Goal: Task Accomplishment & Management: Manage account settings

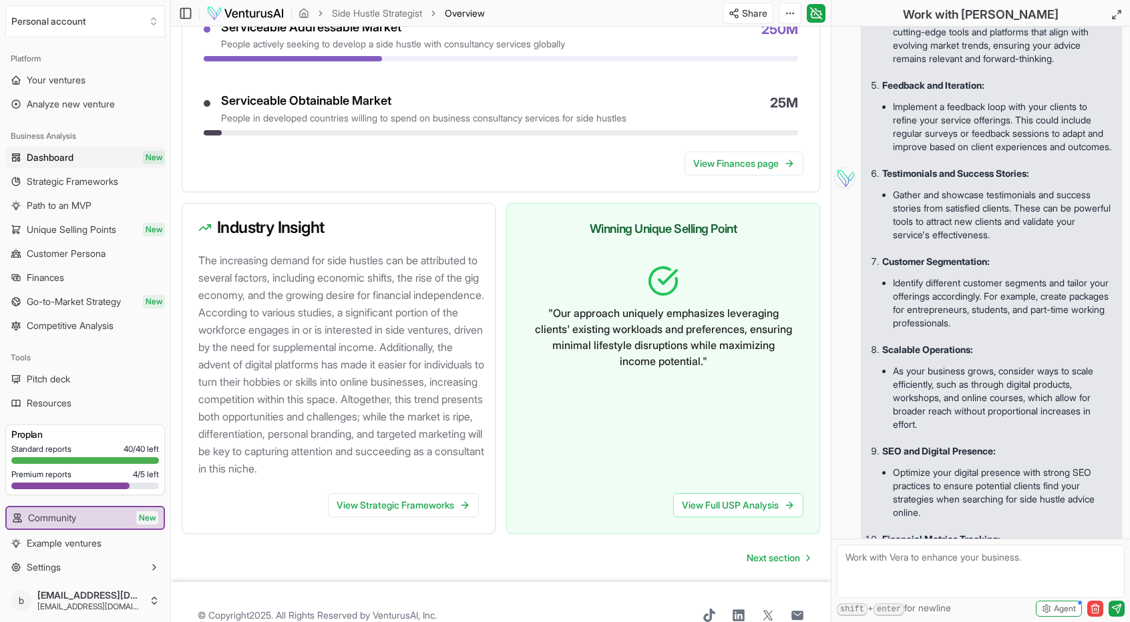
scroll to position [1314, 0]
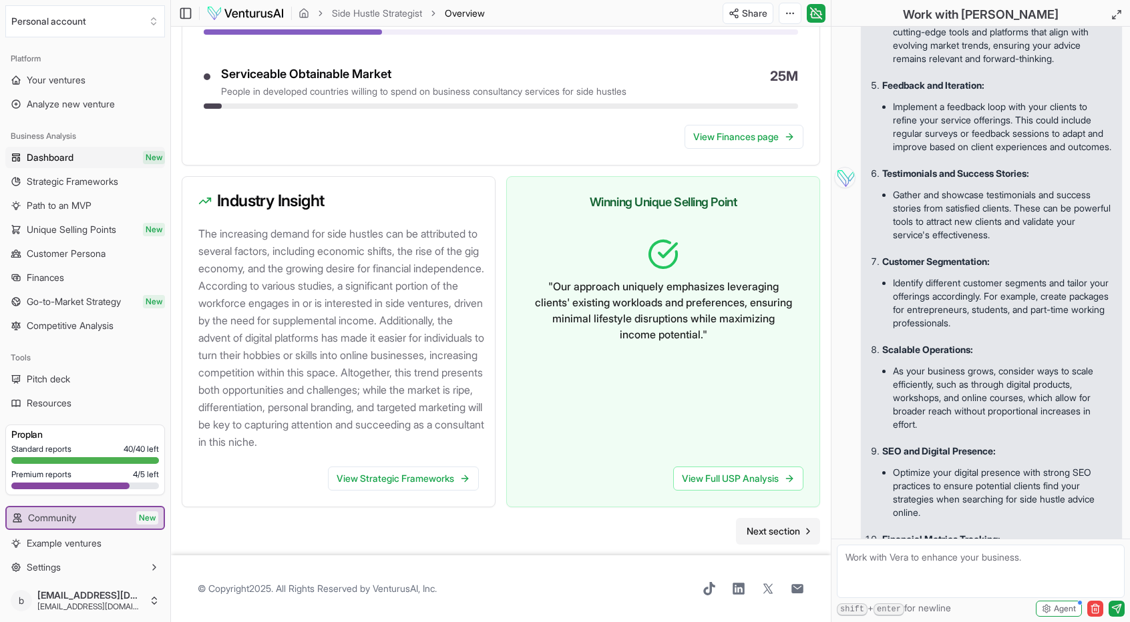
click at [776, 531] on span "Next section" at bounding box center [772, 531] width 53 height 13
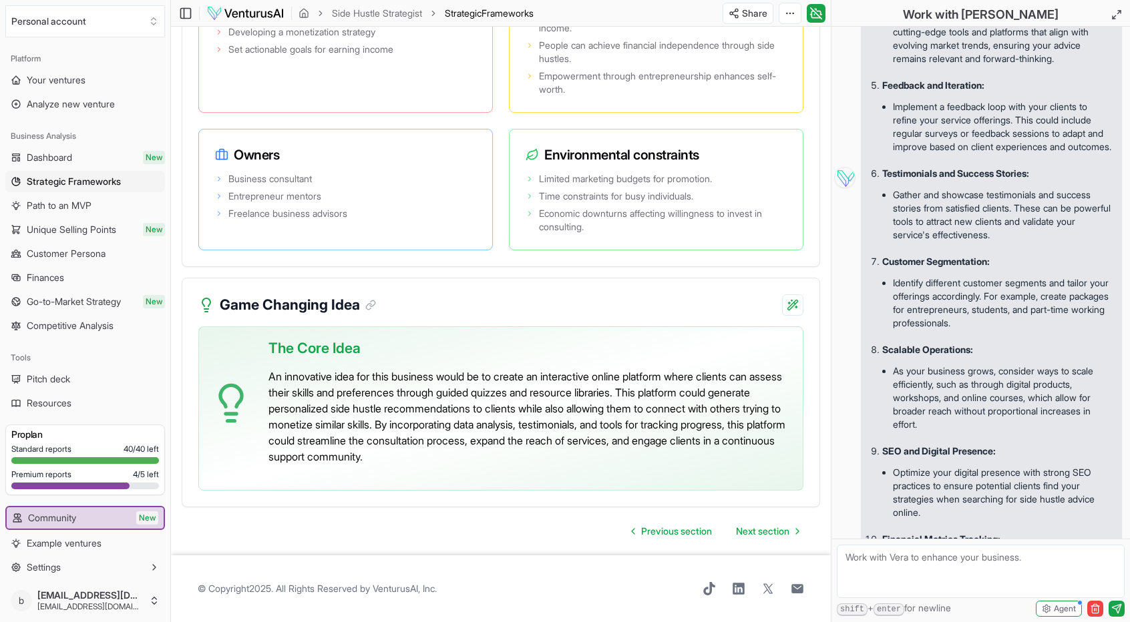
scroll to position [2963, 0]
click at [766, 526] on span "Next section" at bounding box center [762, 531] width 53 height 13
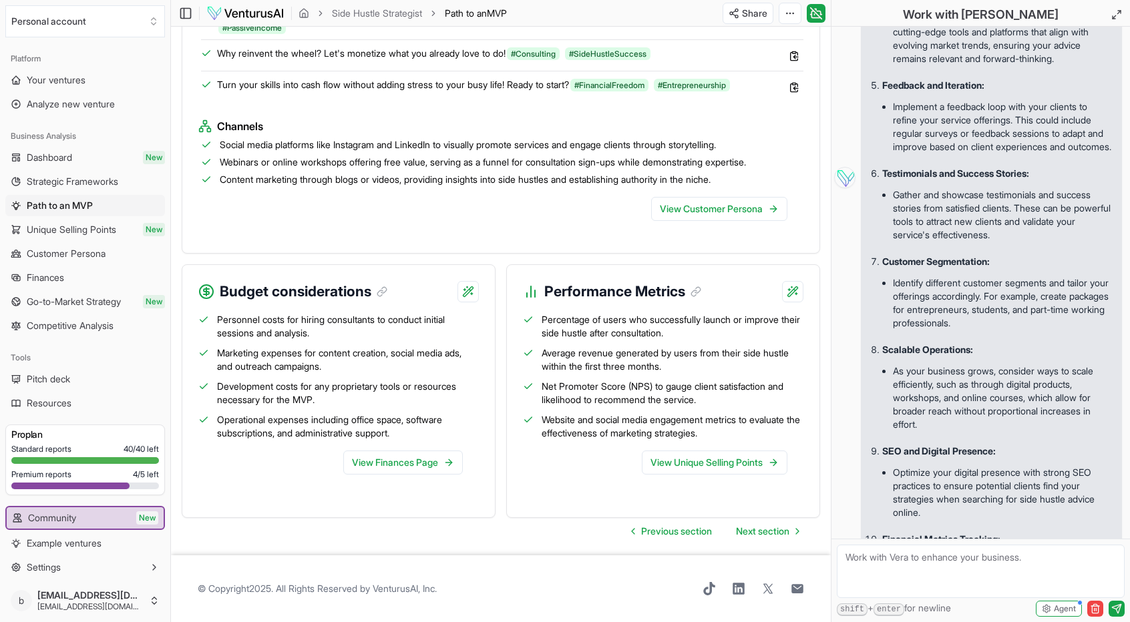
scroll to position [1393, 0]
click at [748, 530] on span "Next section" at bounding box center [762, 531] width 53 height 13
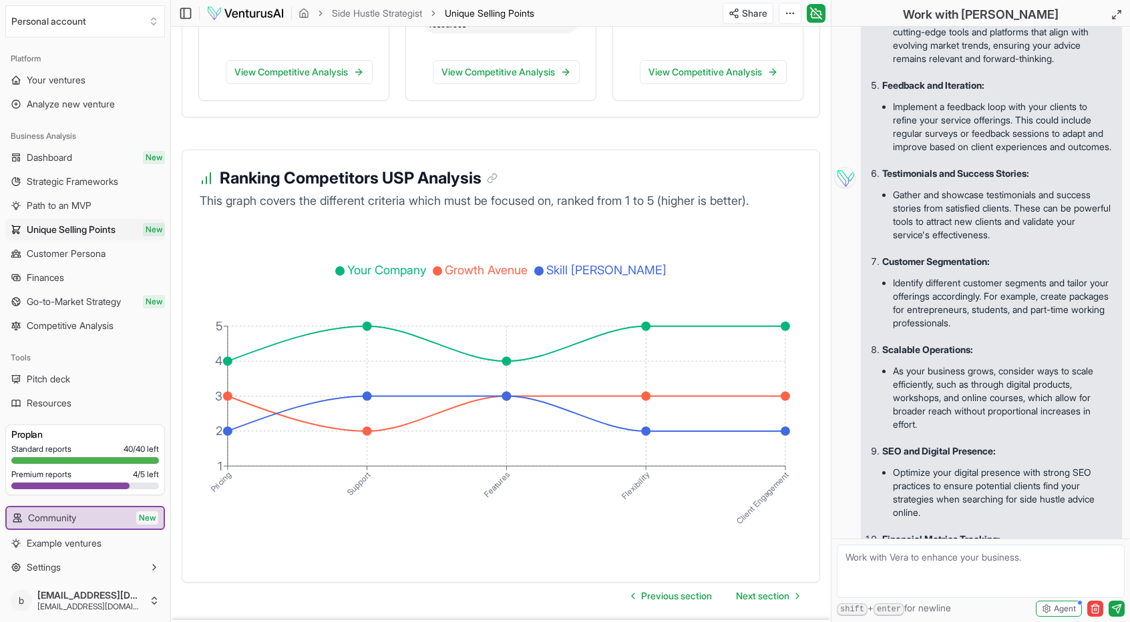
scroll to position [2216, 0]
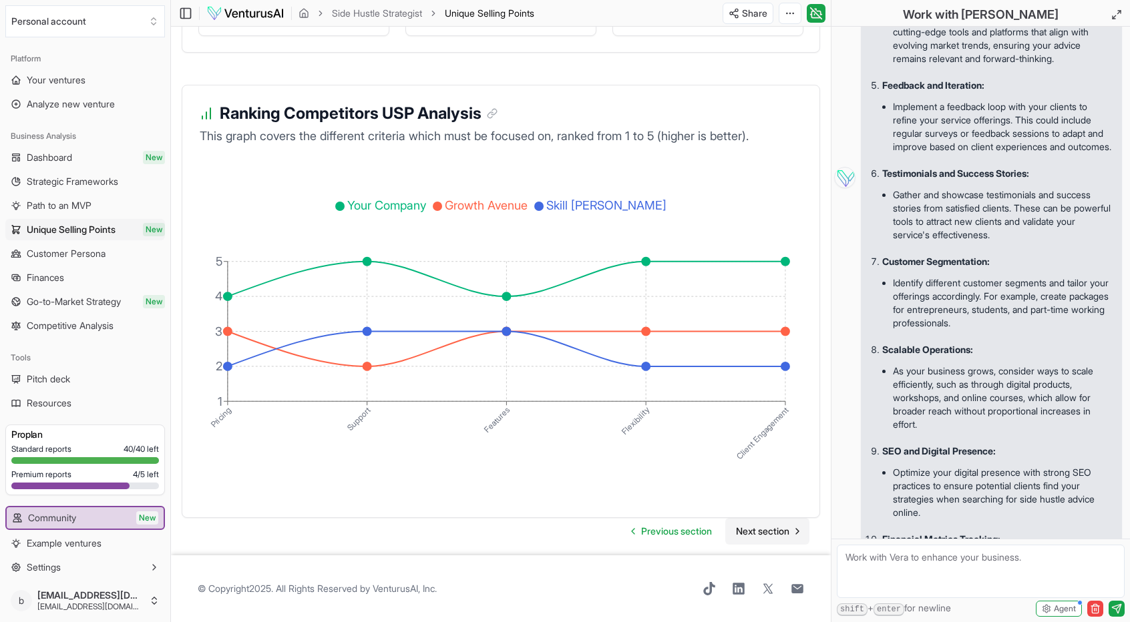
click at [772, 531] on span "Next section" at bounding box center [762, 531] width 53 height 13
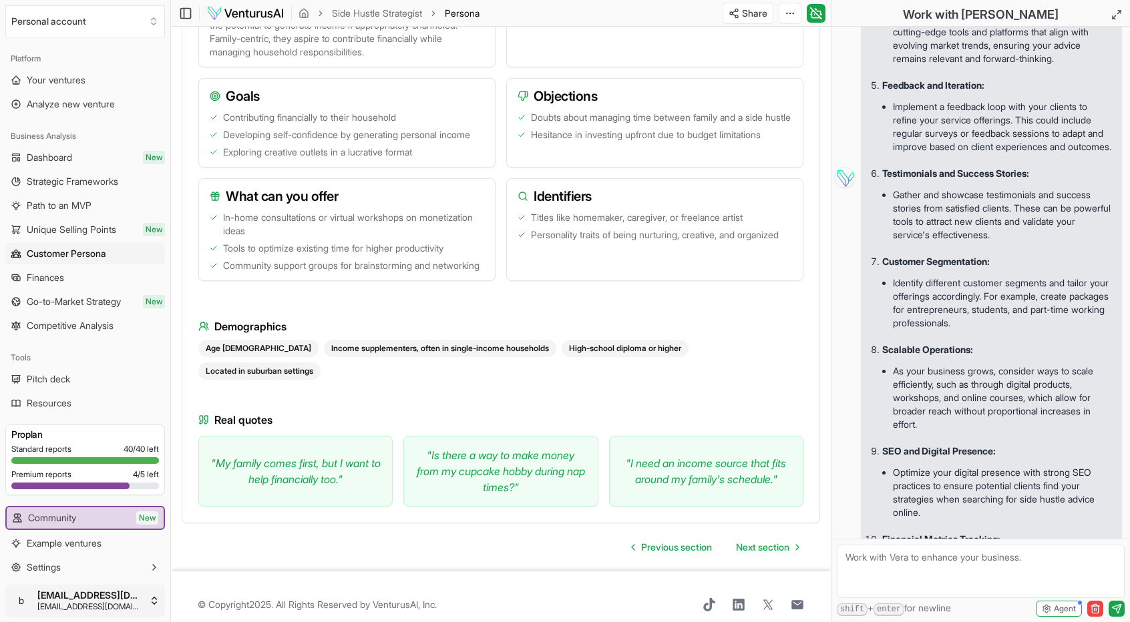
scroll to position [1207, 0]
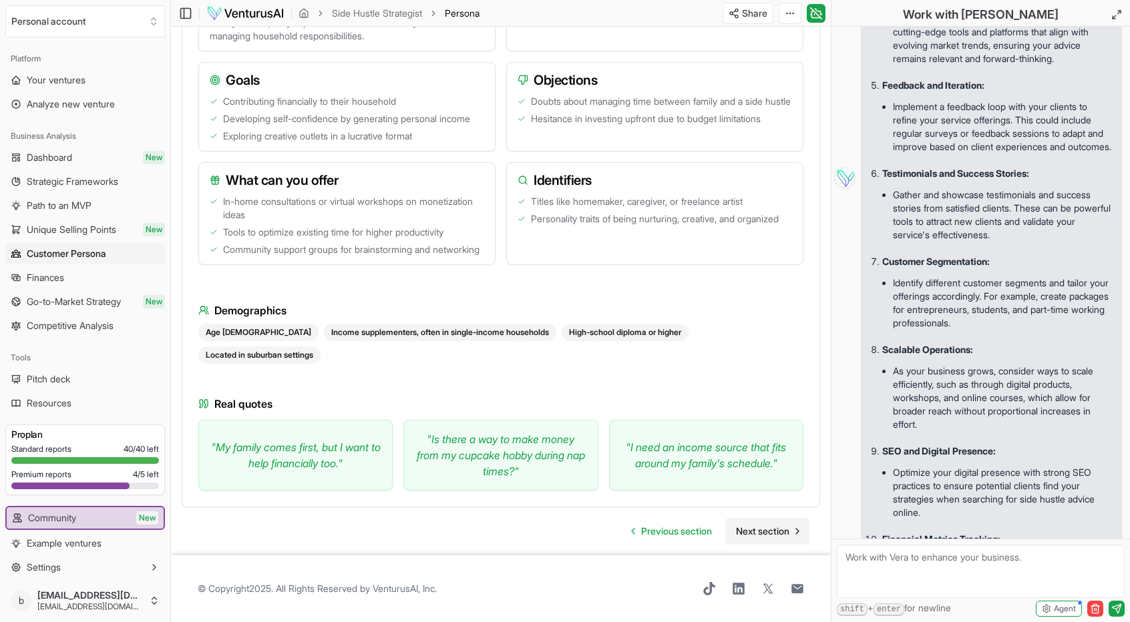
click at [756, 525] on span "Next section" at bounding box center [762, 531] width 53 height 13
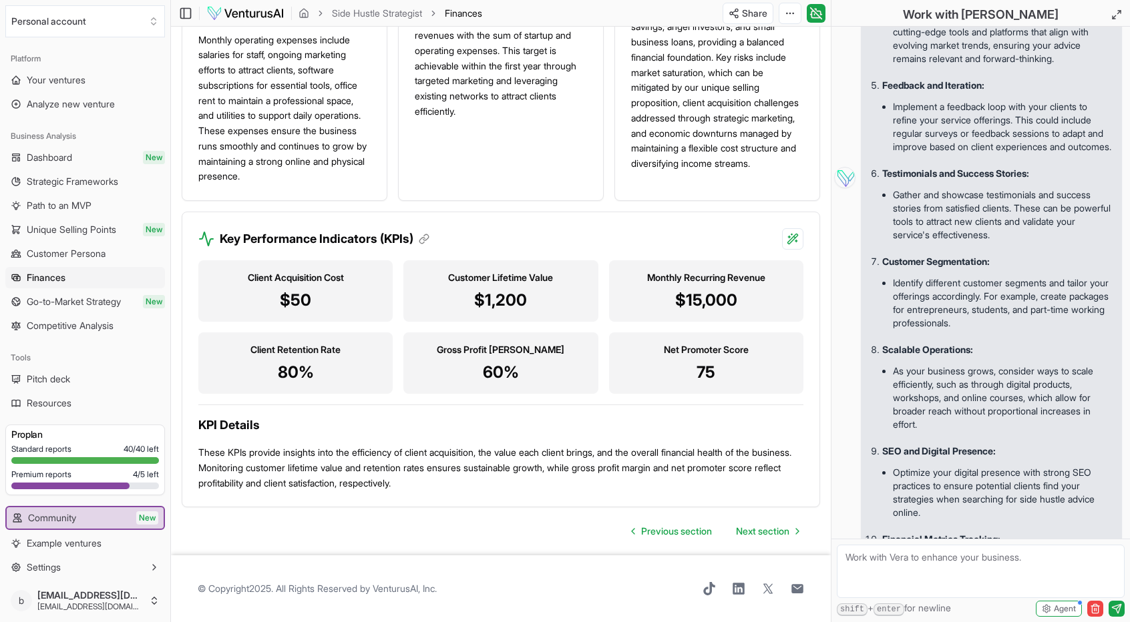
scroll to position [1211, 0]
click at [755, 538] on span "Next section" at bounding box center [762, 531] width 53 height 13
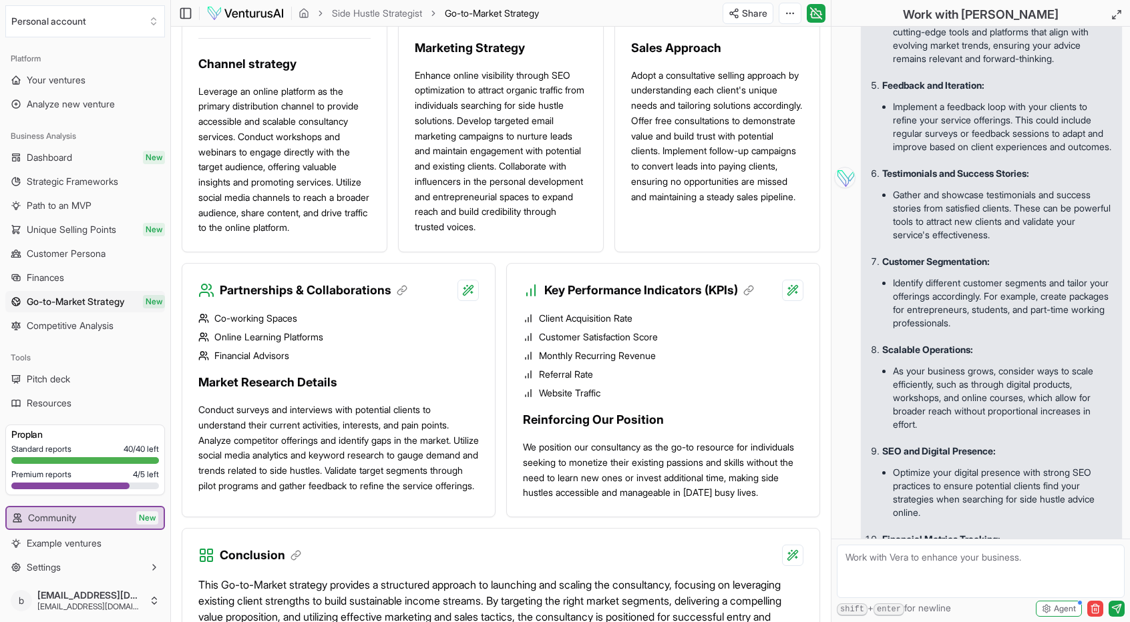
scroll to position [1318, 0]
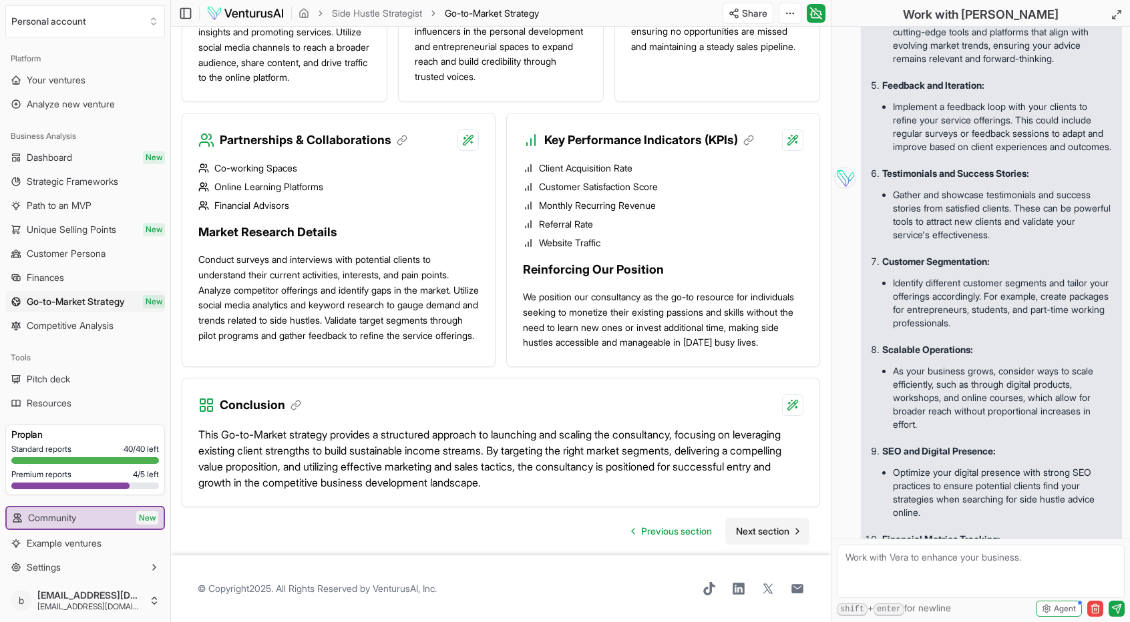
click at [765, 529] on span "Next section" at bounding box center [762, 531] width 53 height 13
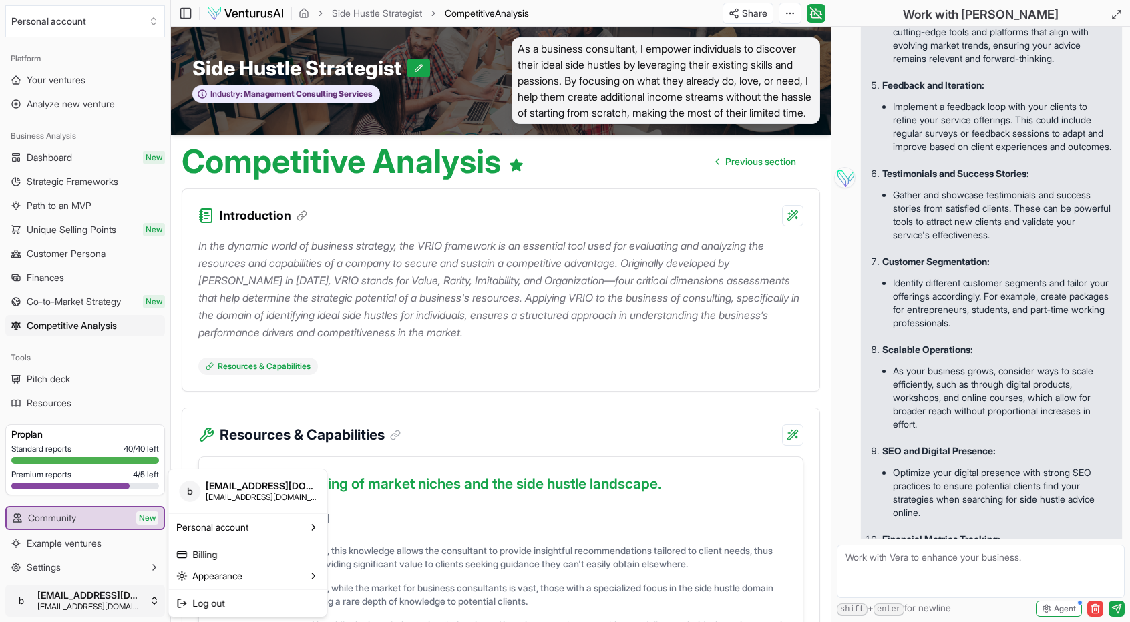
click at [108, 601] on html "We value your privacy We use cookies to enhance your browsing experience, serve…" at bounding box center [565, 311] width 1130 height 622
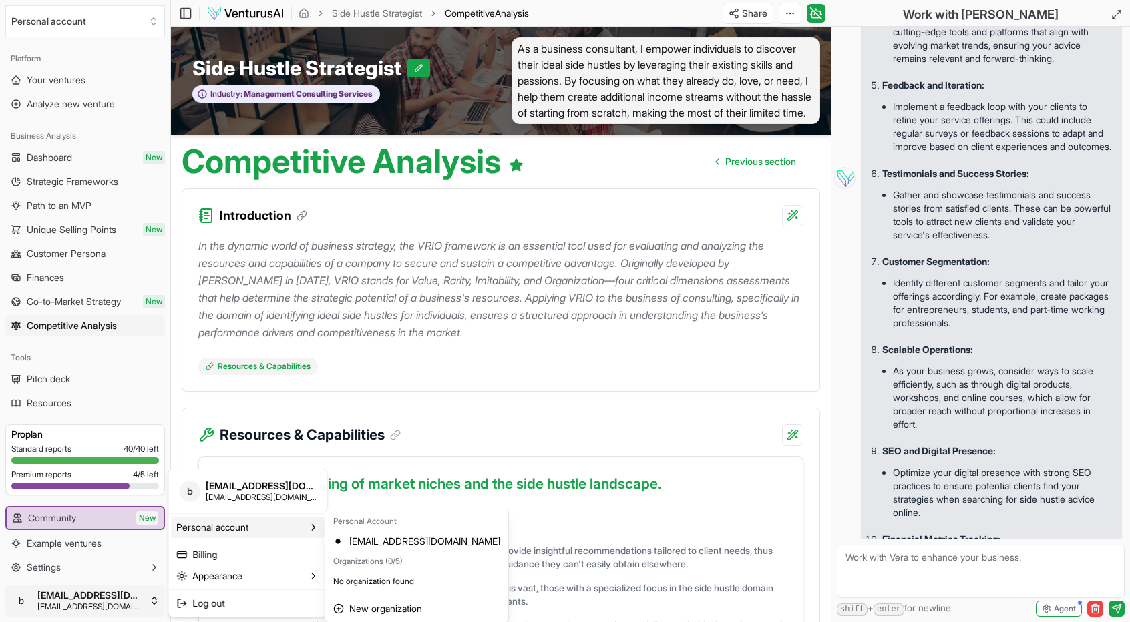
click at [262, 527] on div "Personal account" at bounding box center [247, 527] width 153 height 21
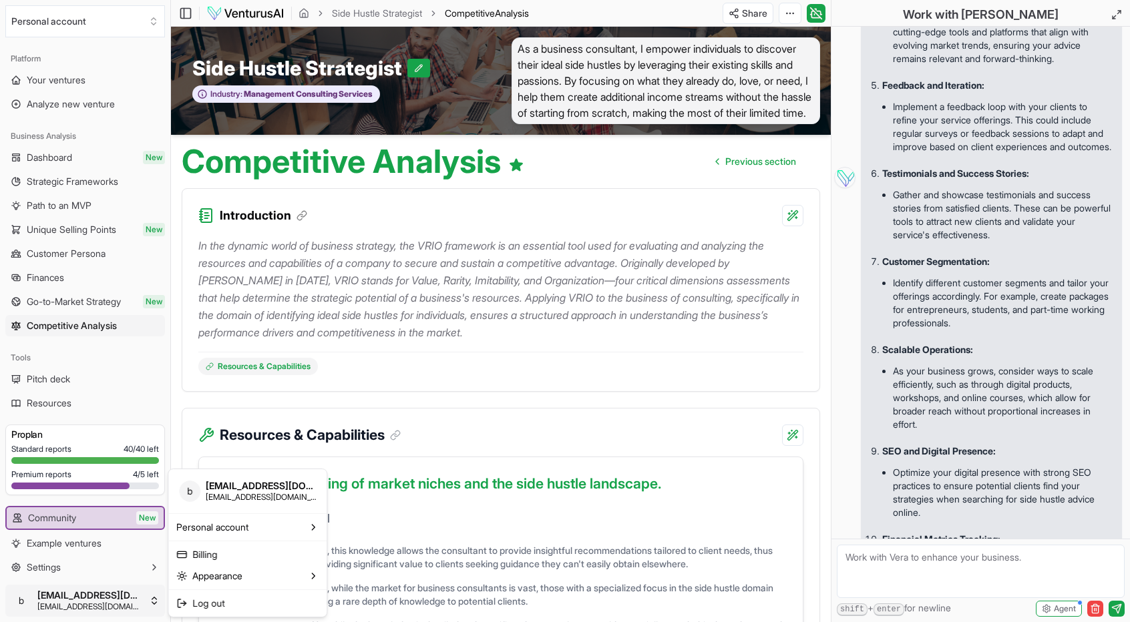
click at [40, 569] on html "We value your privacy We use cookies to enhance your browsing experience, serve…" at bounding box center [565, 311] width 1130 height 622
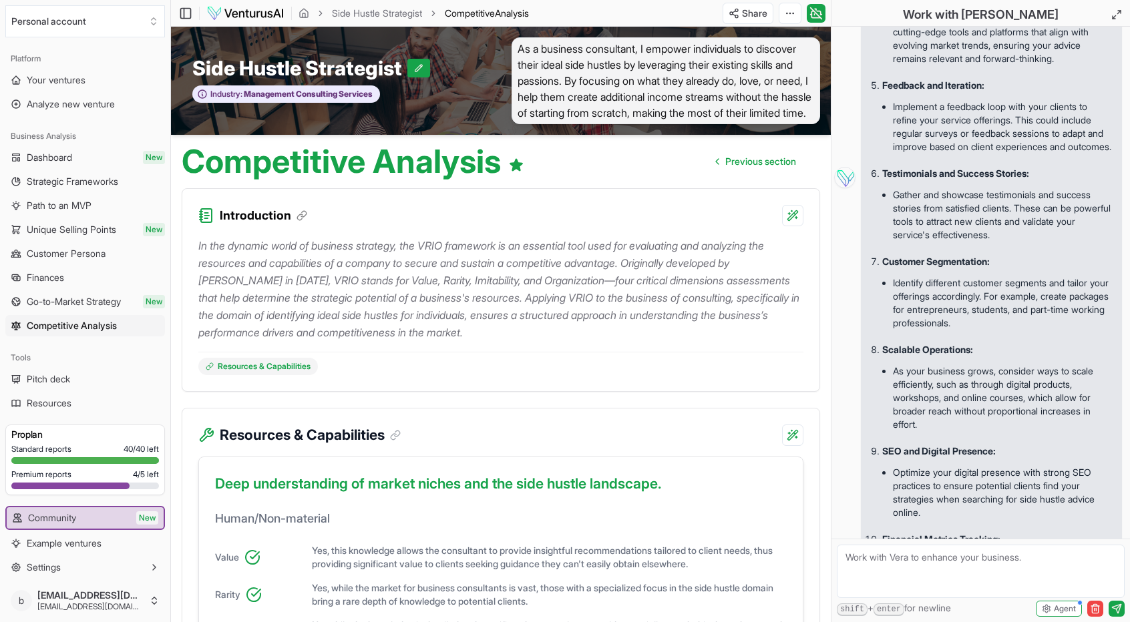
click at [40, 569] on span "Settings" at bounding box center [44, 567] width 34 height 13
click at [149, 565] on icon "button" at bounding box center [154, 567] width 11 height 11
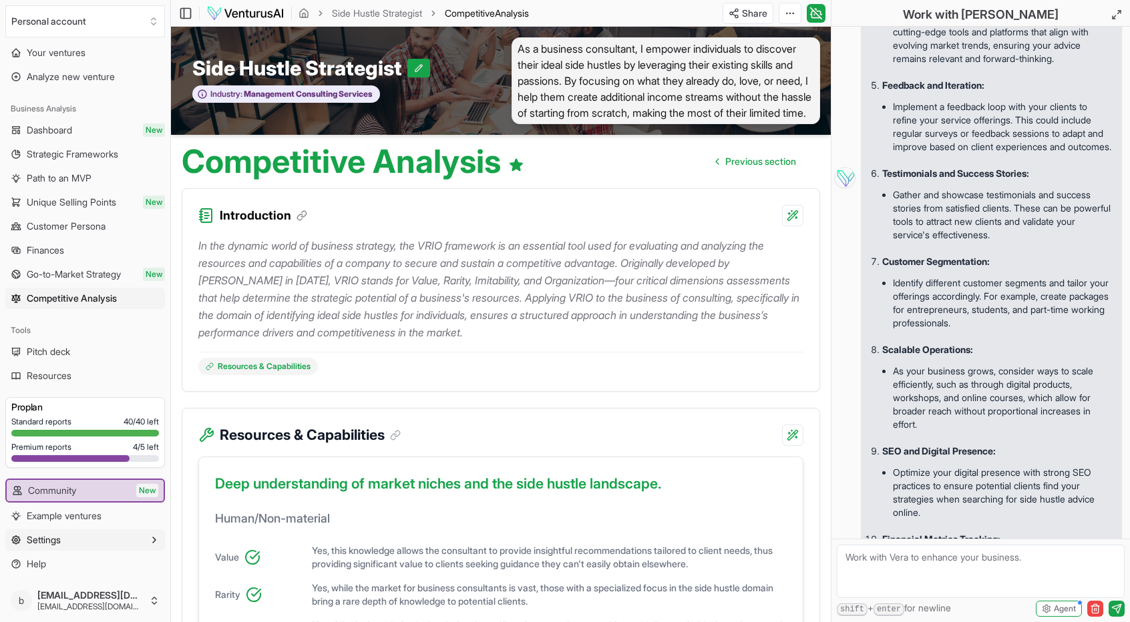
click at [108, 537] on button "Settings" at bounding box center [85, 539] width 160 height 21
click at [127, 542] on button "Settings" at bounding box center [85, 539] width 160 height 21
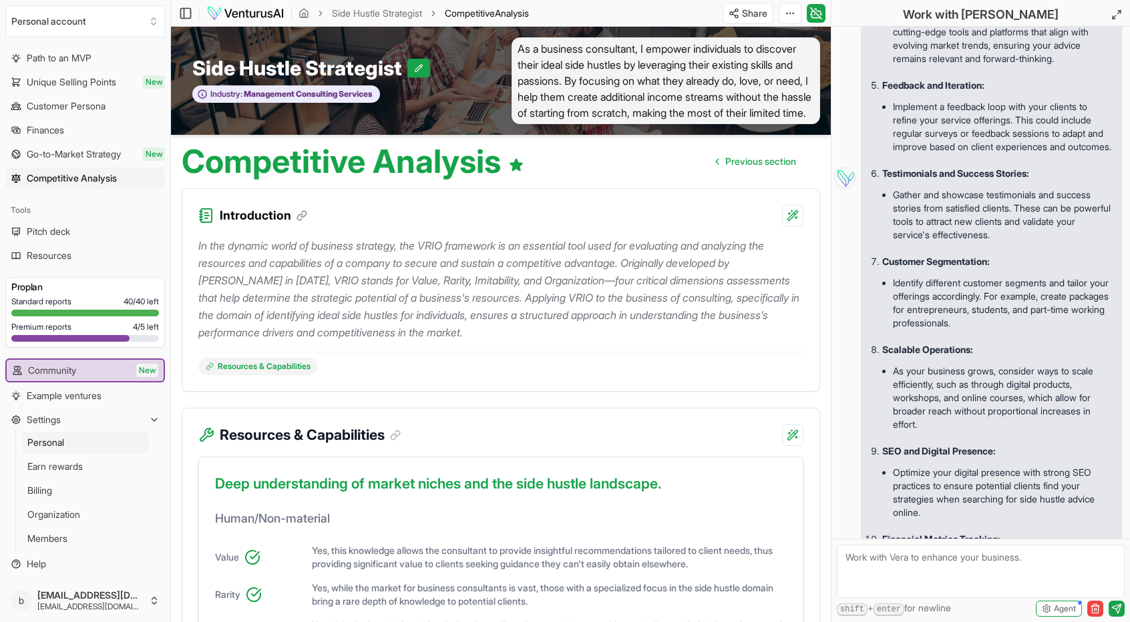
click at [100, 444] on link "Personal" at bounding box center [85, 442] width 127 height 21
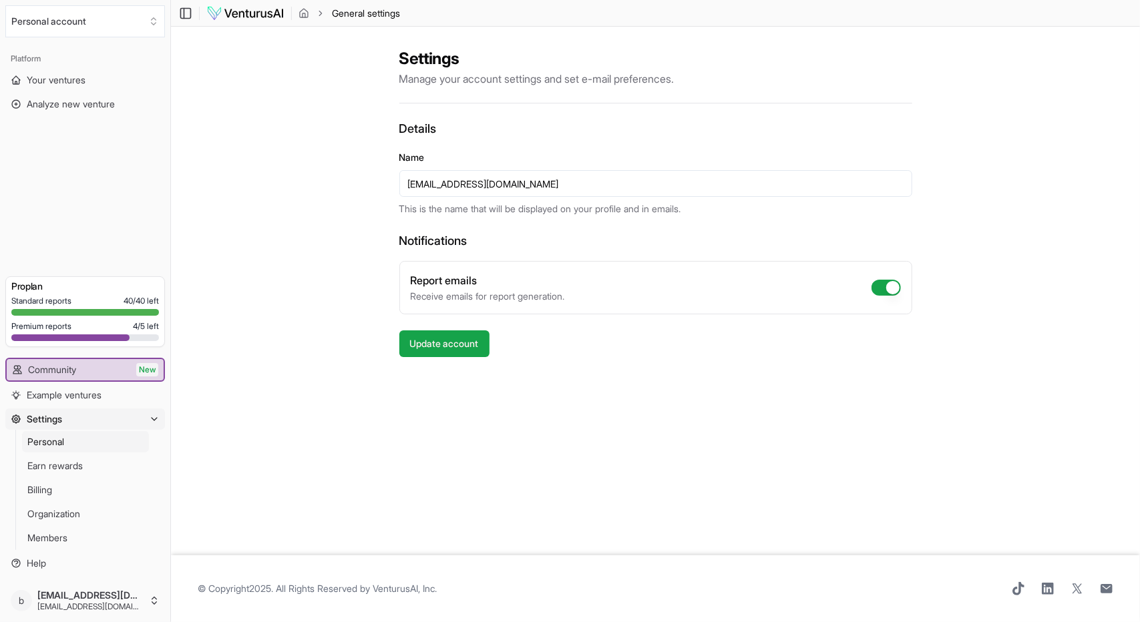
click at [534, 188] on input "[EMAIL_ADDRESS][DOMAIN_NAME]" at bounding box center [655, 183] width 513 height 27
type input "b"
type input "[PERSON_NAME]"
click at [460, 345] on button "Update account" at bounding box center [444, 343] width 90 height 27
click at [59, 534] on span "Members" at bounding box center [47, 537] width 40 height 13
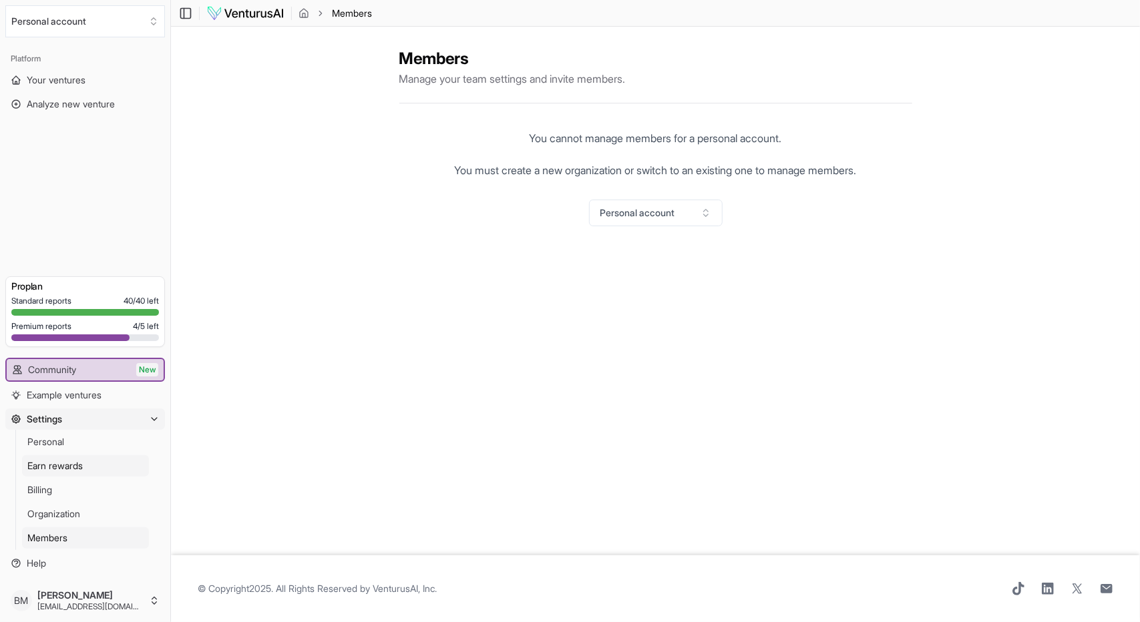
click at [71, 467] on span "Earn rewards" at bounding box center [54, 465] width 55 height 13
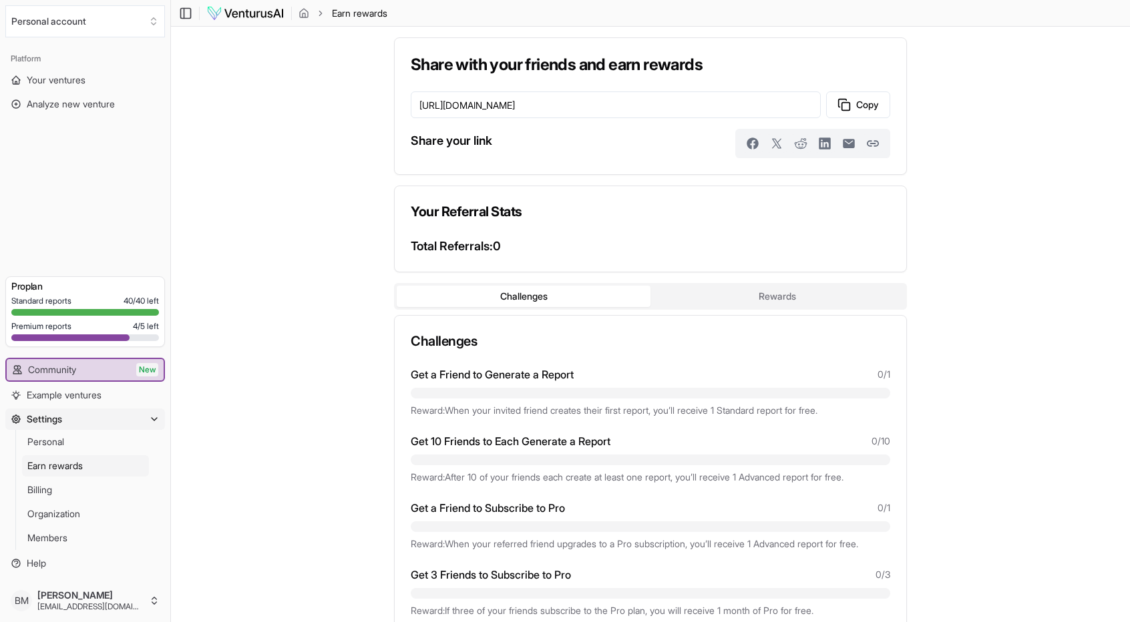
drag, startPoint x: 630, startPoint y: 318, endPoint x: 316, endPoint y: 283, distance: 316.4
click at [316, 283] on div "Share with your friends and earn rewards [URL][DOMAIN_NAME] Copy Share your lin…" at bounding box center [650, 336] width 959 height 618
